Goal: Task Accomplishment & Management: Use online tool/utility

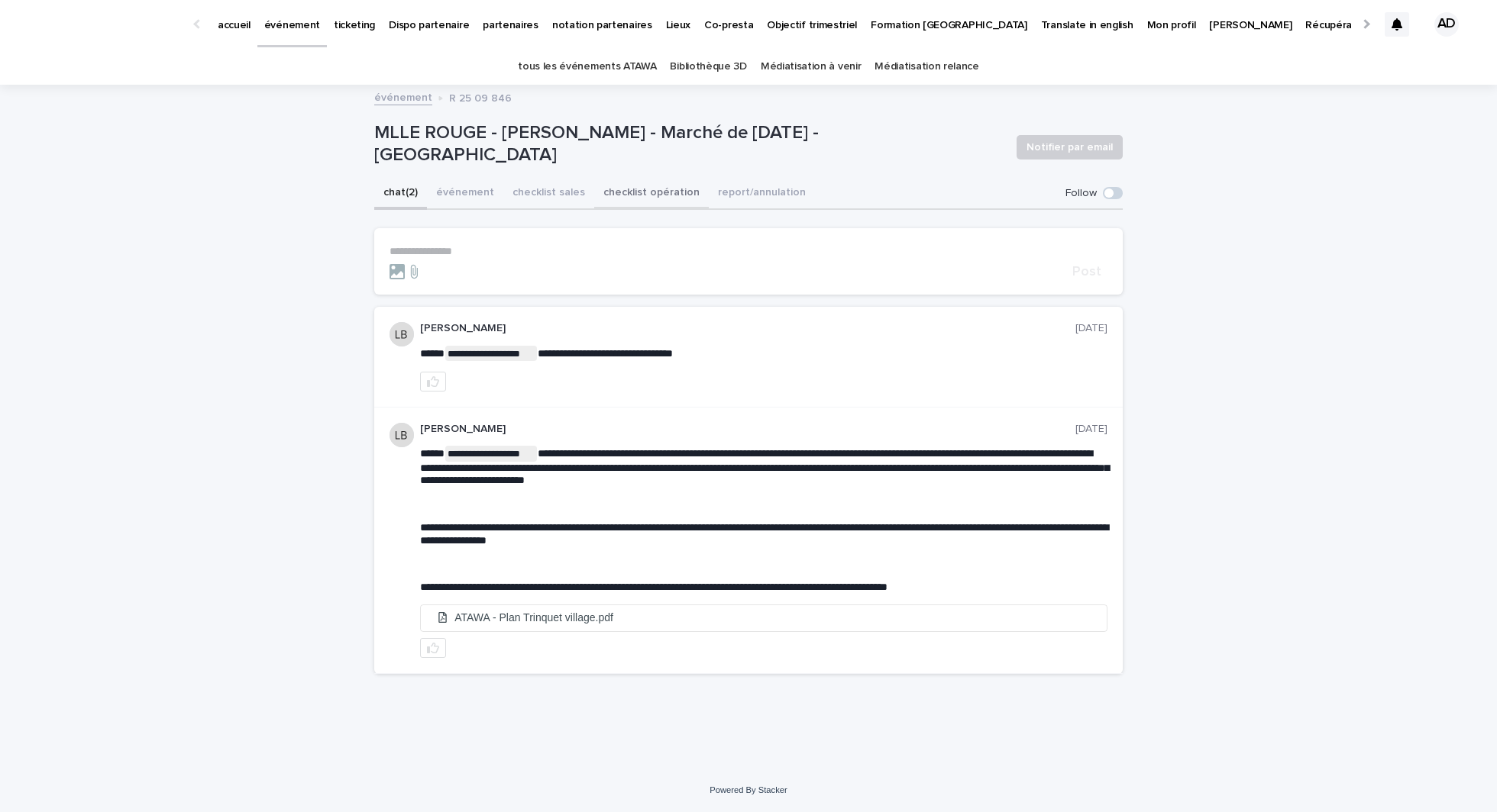
click at [654, 198] on button "checklist opération" at bounding box center [651, 193] width 114 height 32
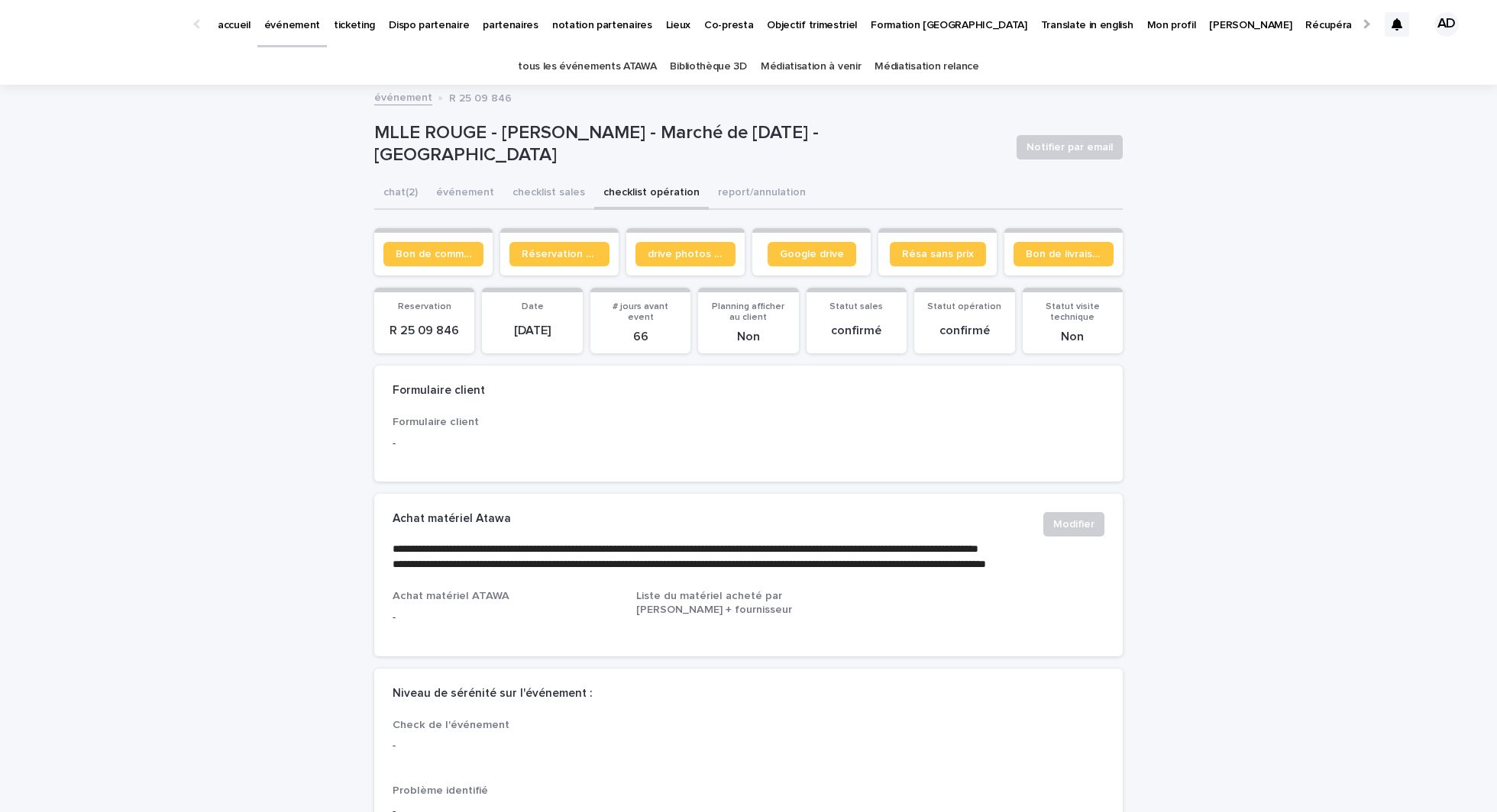
click at [811, 241] on section "Google drive" at bounding box center [811, 251] width 118 height 47
click at [807, 241] on section "Google drive" at bounding box center [811, 251] width 118 height 47
click at [807, 246] on link "Google drive" at bounding box center [812, 253] width 89 height 24
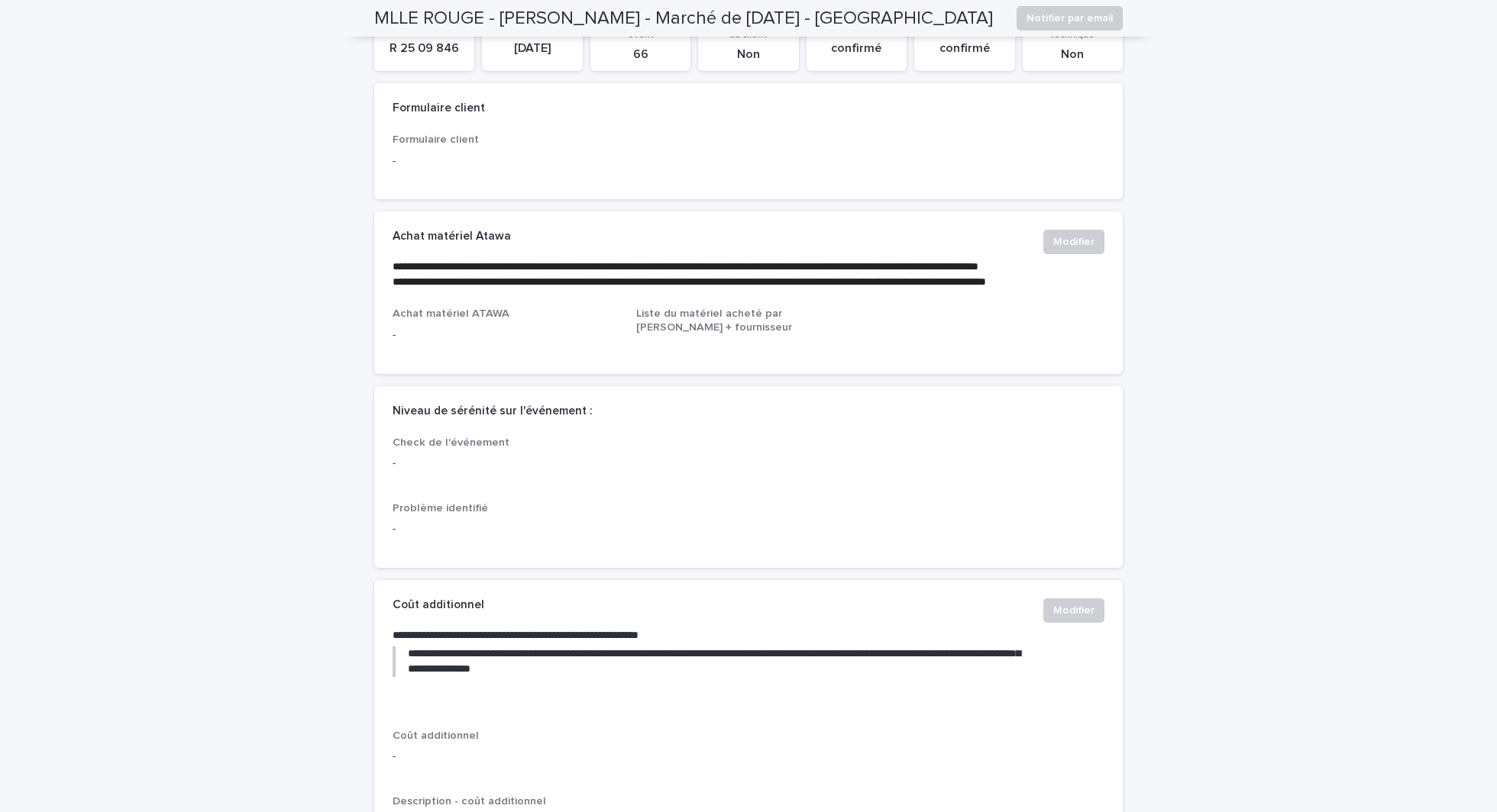
scroll to position [285, 0]
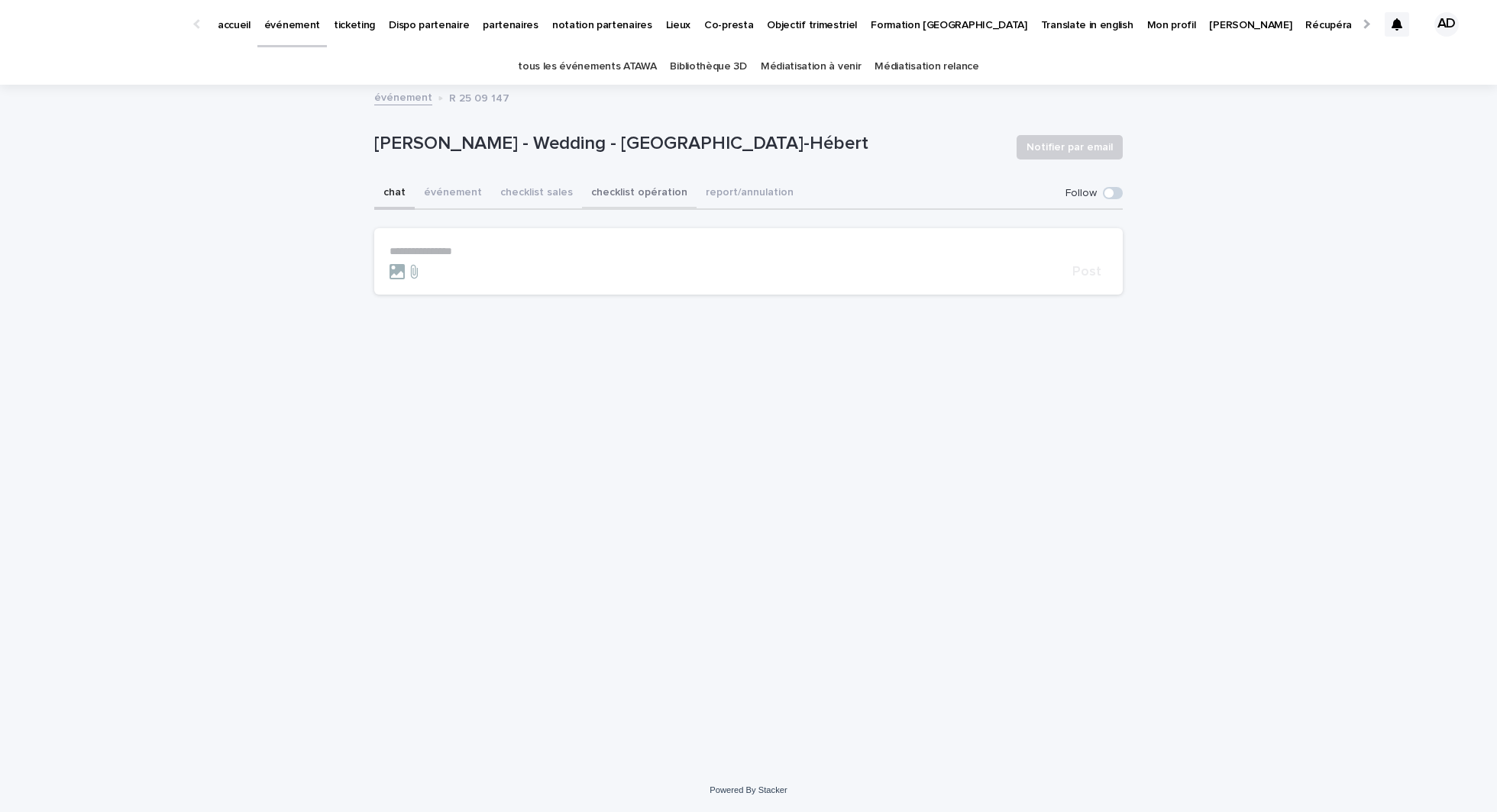
click at [652, 194] on button "checklist opération" at bounding box center [639, 193] width 114 height 32
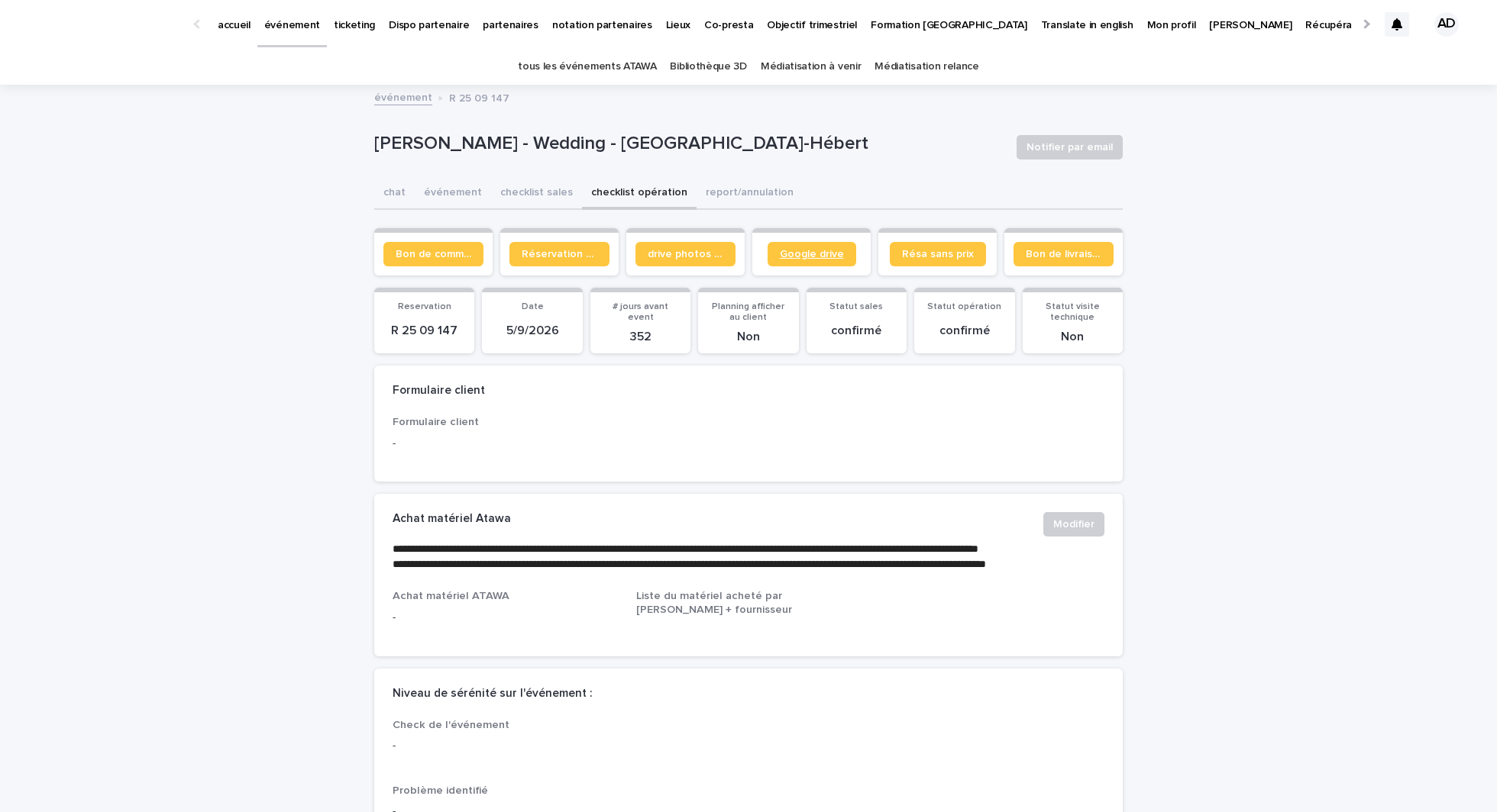
click at [797, 259] on span "Google drive" at bounding box center [811, 253] width 64 height 11
